Goal: Check status

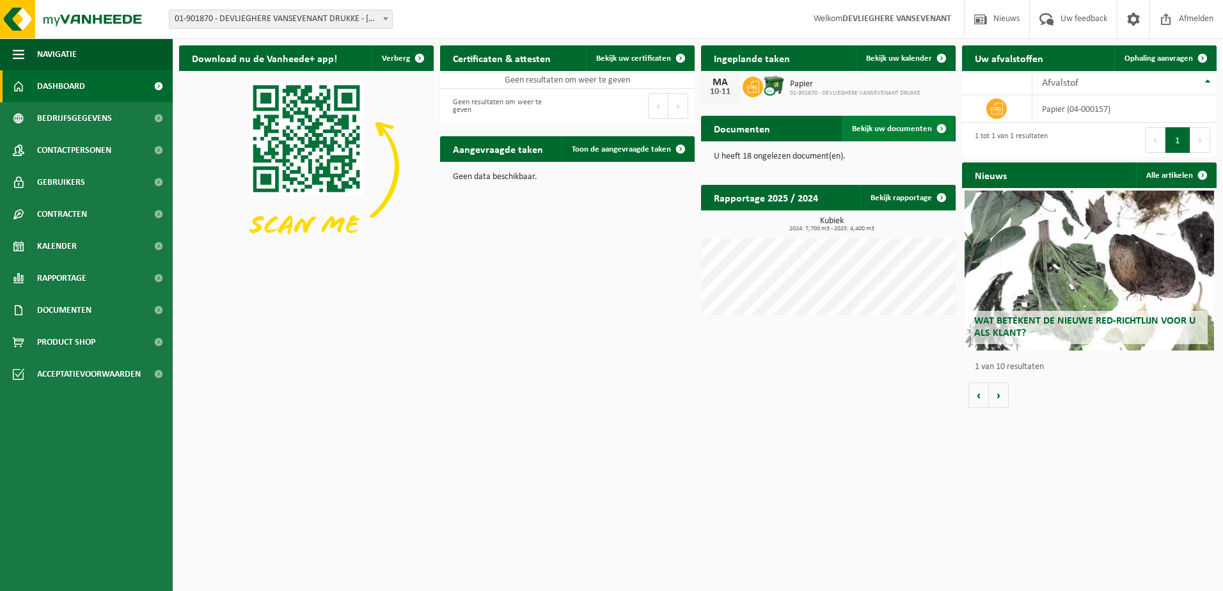
click at [895, 130] on span "Bekijk uw documenten" at bounding box center [892, 129] width 80 height 8
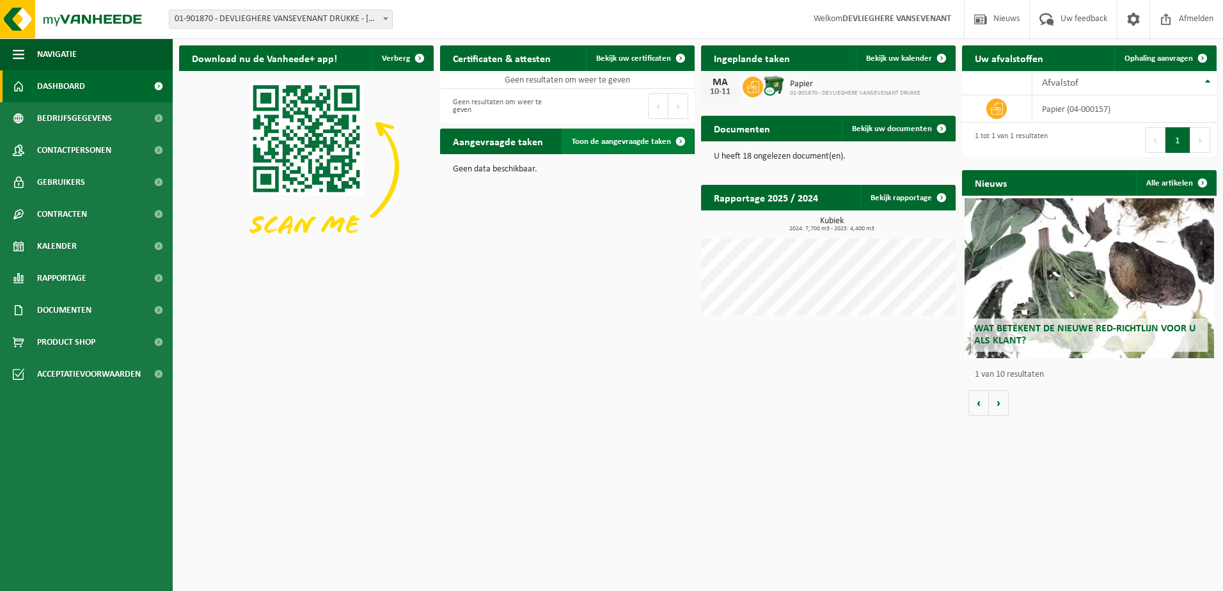
click at [634, 143] on span "Toon de aangevraagde taken" at bounding box center [621, 142] width 99 height 8
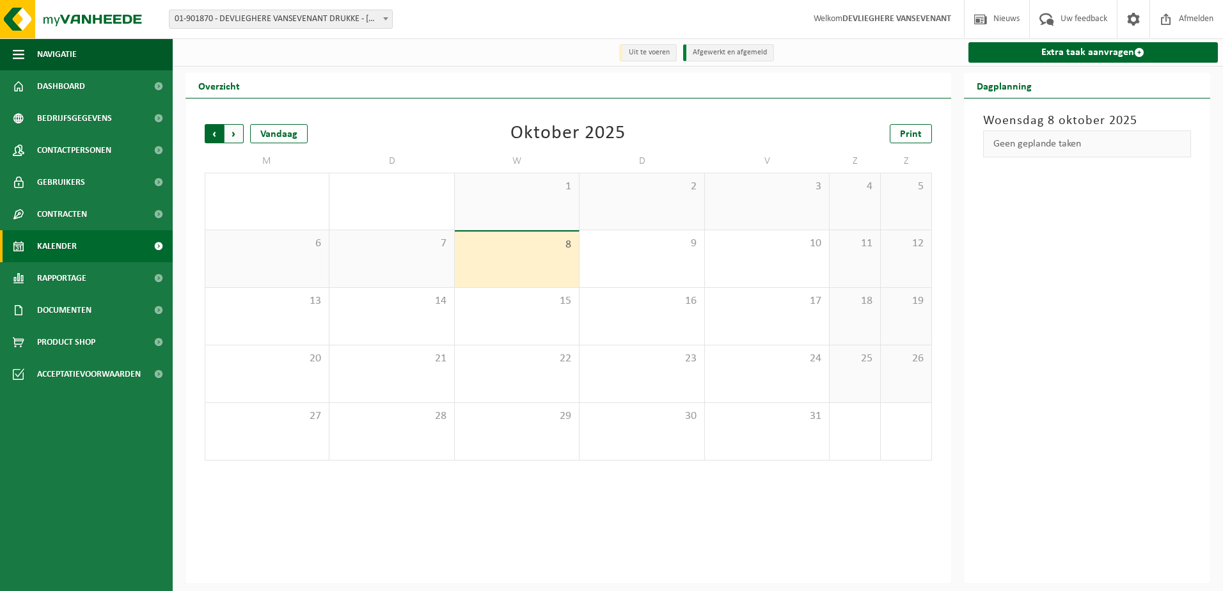
click at [234, 133] on span "Volgende" at bounding box center [233, 133] width 19 height 19
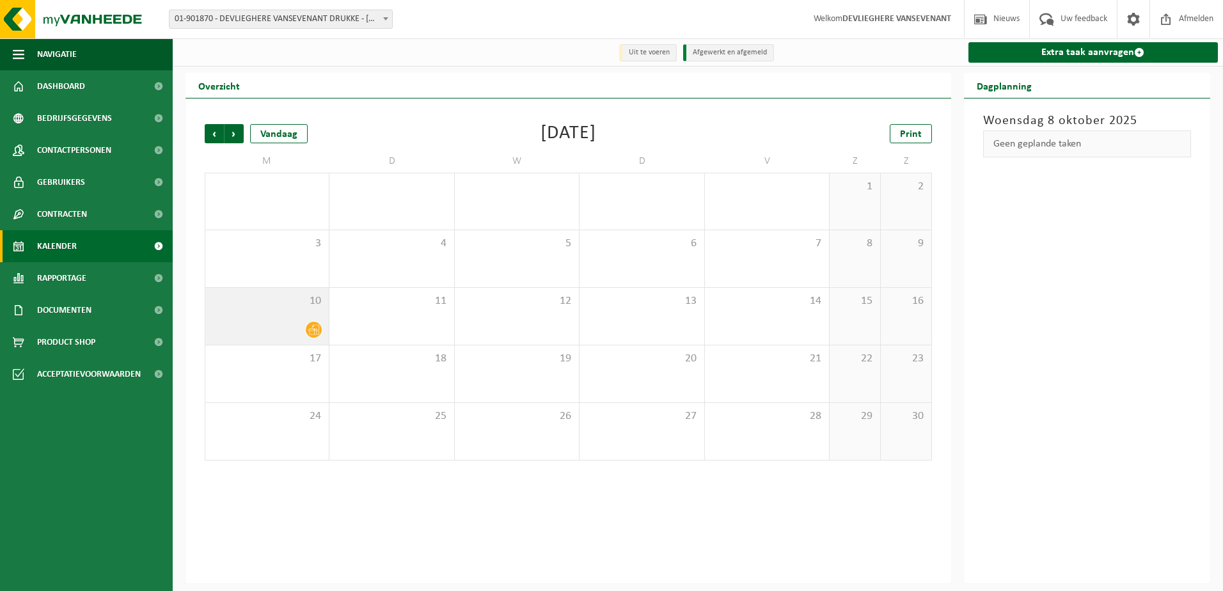
click at [316, 330] on icon at bounding box center [313, 329] width 11 height 11
